Goal: Task Accomplishment & Management: Complete application form

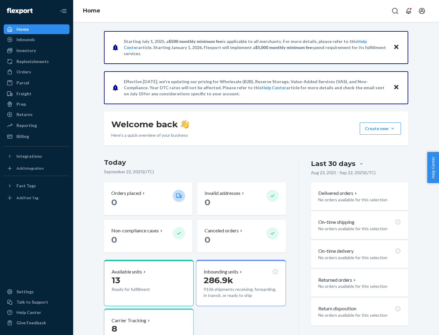
click at [393, 129] on button "Create new Create new inbound Create new order Create new product" at bounding box center [380, 129] width 41 height 12
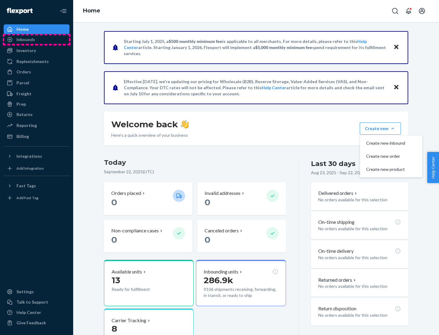
click at [37, 40] on div "Inbounds" at bounding box center [36, 39] width 65 height 9
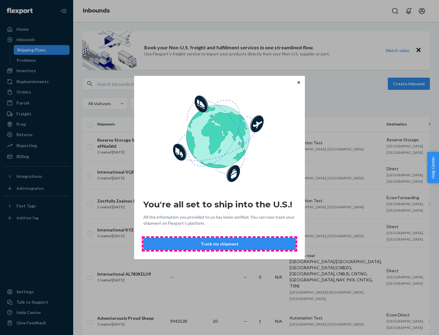
click at [219, 244] on button "Track my shipment" at bounding box center [219, 244] width 152 height 12
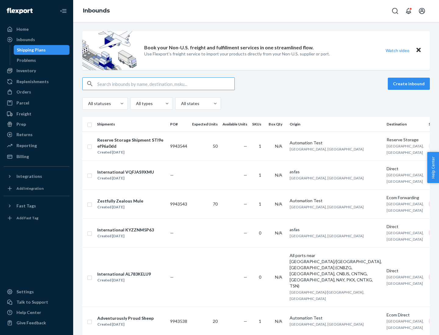
click at [410, 84] on button "Create inbound" at bounding box center [409, 84] width 42 height 12
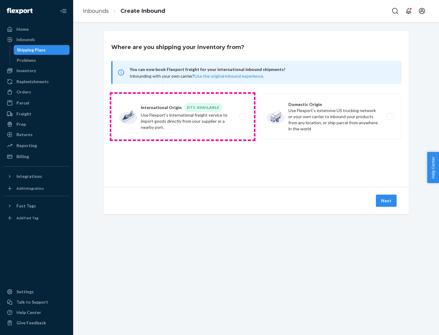
click at [183, 117] on label "International Origin DTC Available Use Flexport's international freight service…" at bounding box center [182, 117] width 143 height 46
click at [242, 117] on input "International Origin DTC Available Use Flexport's international freight service…" at bounding box center [244, 117] width 4 height 4
radio input "true"
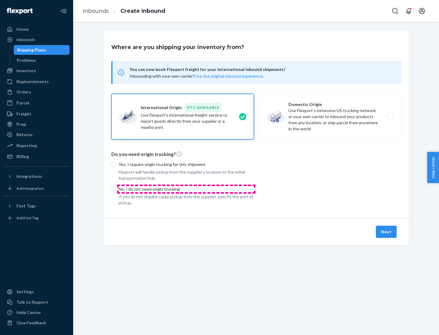
click at [186, 189] on p "No, I do not need origin trucking" at bounding box center [186, 189] width 135 height 6
click at [116, 189] on input "No, I do not need origin trucking" at bounding box center [113, 189] width 5 height 5
radio input "true"
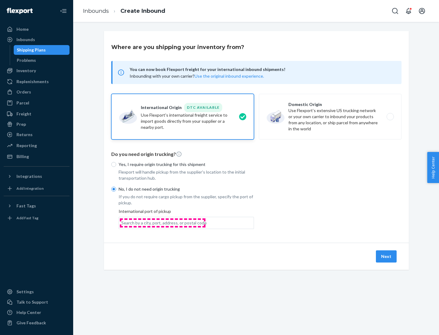
click at [162, 223] on div "Search by a city, port, address, or postal code" at bounding box center [163, 223] width 85 height 6
click at [122, 223] on input "Search by a city, port, address, or postal code" at bounding box center [121, 223] width 1 height 6
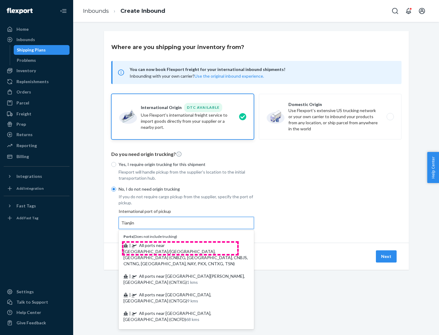
click at [180, 245] on span "| All ports near [GEOGRAPHIC_DATA]/[GEOGRAPHIC_DATA], [GEOGRAPHIC_DATA] (CNBZG,…" at bounding box center [185, 254] width 124 height 23
click at [135, 226] on input "Tianjin" at bounding box center [127, 223] width 13 height 6
type input "All ports near [GEOGRAPHIC_DATA]/[GEOGRAPHIC_DATA], [GEOGRAPHIC_DATA] (CNBZG, […"
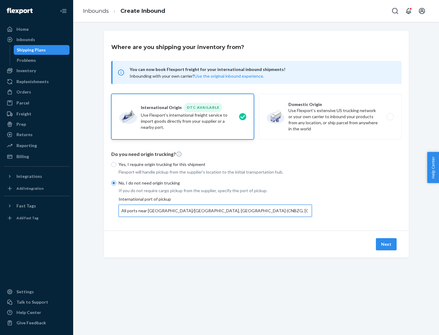
click at [387, 244] on button "Next" at bounding box center [386, 244] width 21 height 12
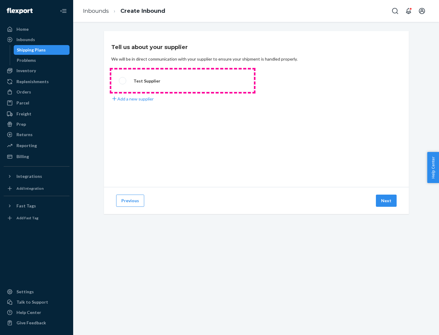
click at [183, 81] on label "Test Supplier" at bounding box center [182, 81] width 143 height 23
click at [123, 81] on input "Test Supplier" at bounding box center [121, 81] width 4 height 4
radio input "true"
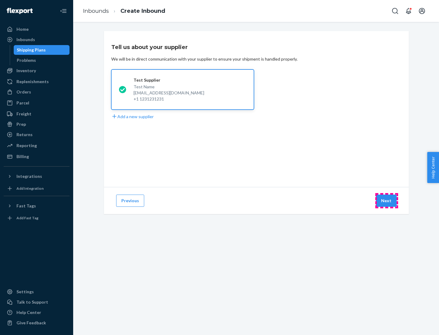
click at [387, 201] on button "Next" at bounding box center [386, 201] width 21 height 12
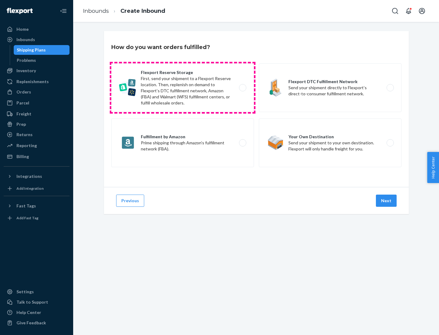
click at [183, 88] on label "Flexport Reserve Storage First, send your shipment to a Flexport Reserve locati…" at bounding box center [182, 87] width 143 height 49
click at [242, 88] on input "Flexport Reserve Storage First, send your shipment to a Flexport Reserve locati…" at bounding box center [244, 88] width 4 height 4
radio input "true"
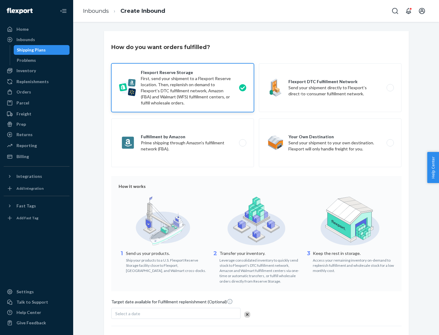
scroll to position [50, 0]
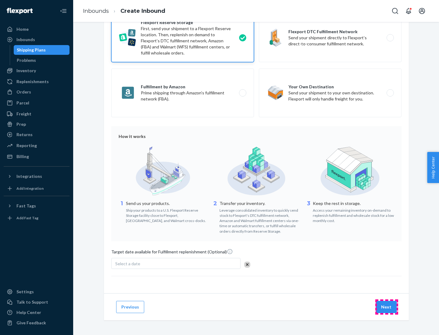
click at [387, 307] on button "Next" at bounding box center [386, 307] width 21 height 12
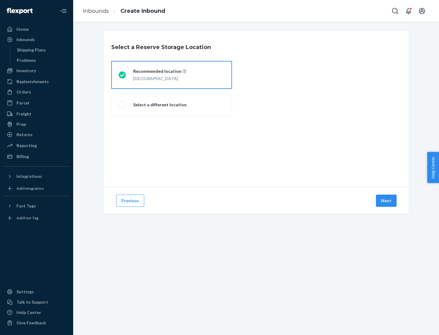
click at [172, 75] on div "[GEOGRAPHIC_DATA]" at bounding box center [159, 77] width 53 height 7
click at [123, 75] on input "Recommended location [GEOGRAPHIC_DATA]" at bounding box center [121, 75] width 4 height 4
click at [387, 201] on button "Next" at bounding box center [386, 201] width 21 height 12
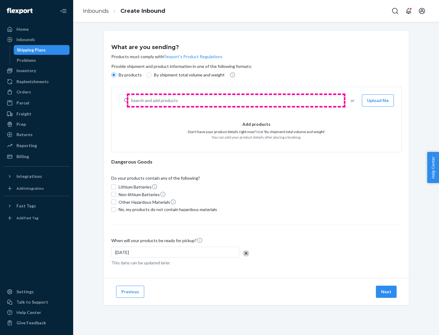
click at [236, 101] on div "Search and add products" at bounding box center [235, 100] width 215 height 11
click at [131, 101] on input "Search and add products" at bounding box center [131, 101] width 1 height 6
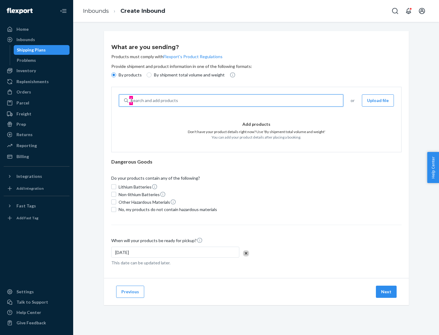
type input "basic"
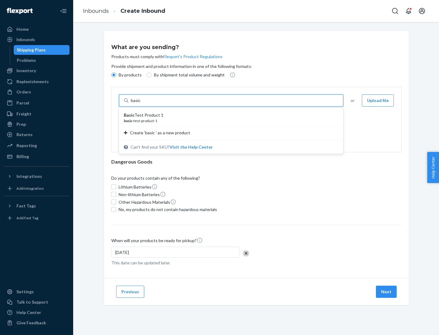
click at [229, 115] on div "Basic Test Product 1" at bounding box center [229, 115] width 210 height 6
click at [142, 104] on input "basic" at bounding box center [136, 101] width 11 height 6
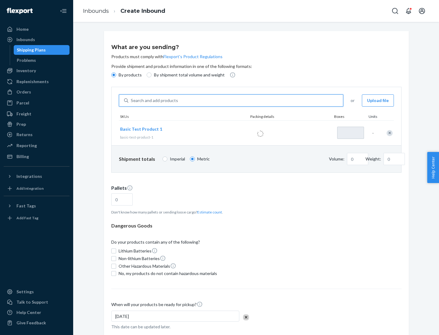
type input "1"
type input "1.09"
type input "3.27"
type input "3"
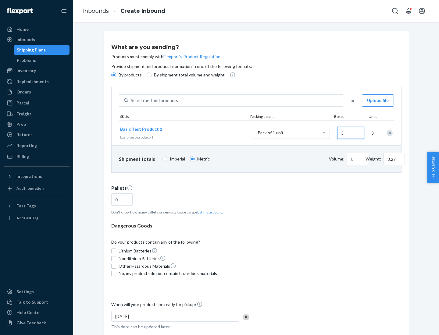
type input "0.01"
type input "32.66"
type input "30"
type input "0.07"
type input "326.59"
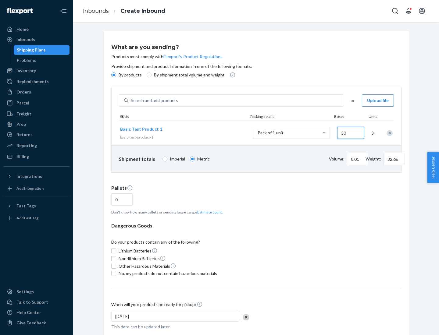
type input "300"
type input "0.68"
type input "3265.86"
type input "3000"
type input "1.09"
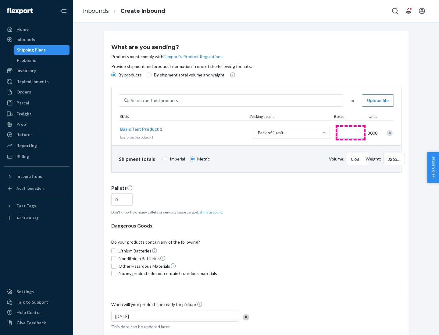
type input "1"
type input "10.89"
type input "10"
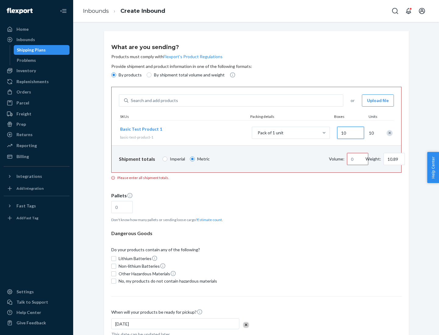
type input "0.02"
type input "108.86"
type input "100"
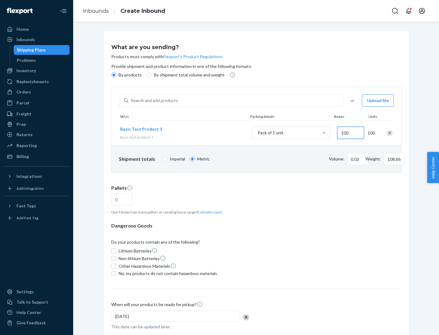
type input "0.23"
type input "1088.62"
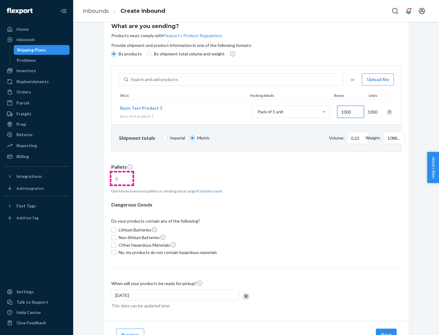
type input "1000"
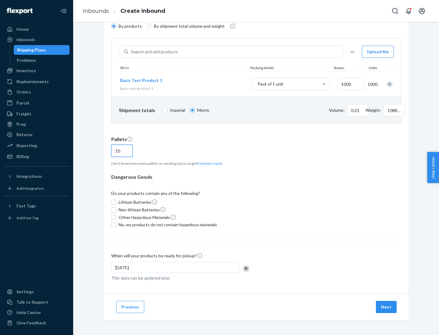
type input "10"
click at [167, 225] on span "No, my products do not contain hazardous materials" at bounding box center [168, 225] width 98 height 6
click at [116, 225] on input "No, my products do not contain hazardous materials" at bounding box center [113, 225] width 5 height 5
checkbox input "true"
click at [387, 307] on button "Next" at bounding box center [386, 307] width 21 height 12
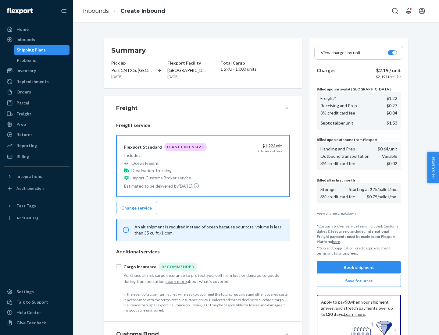
scroll to position [89, 0]
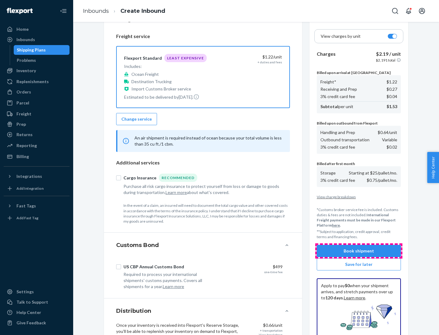
click at [359, 251] on button "Book shipment" at bounding box center [359, 251] width 84 height 12
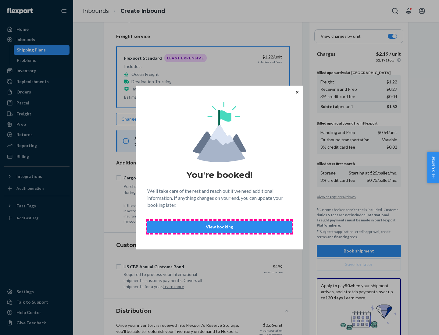
click at [219, 227] on p "View booking" at bounding box center [219, 227] width 134 height 6
